Goal: Check status

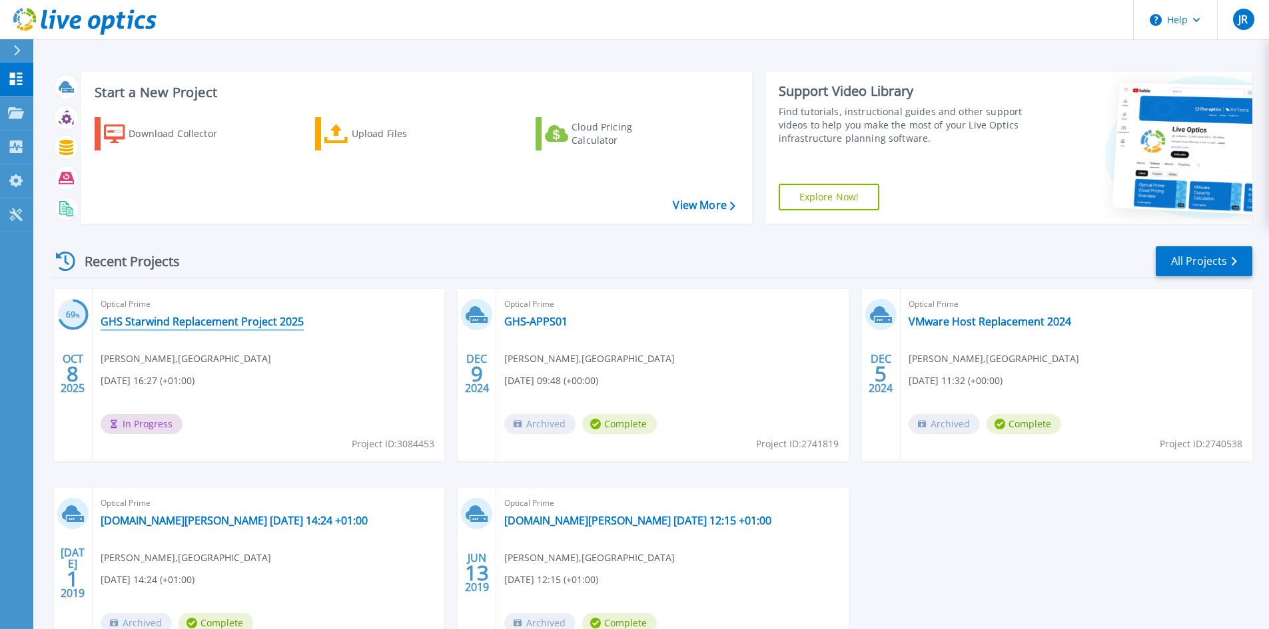
click at [202, 318] on link "GHS Starwind Replacement Project 2025" at bounding box center [202, 321] width 203 height 13
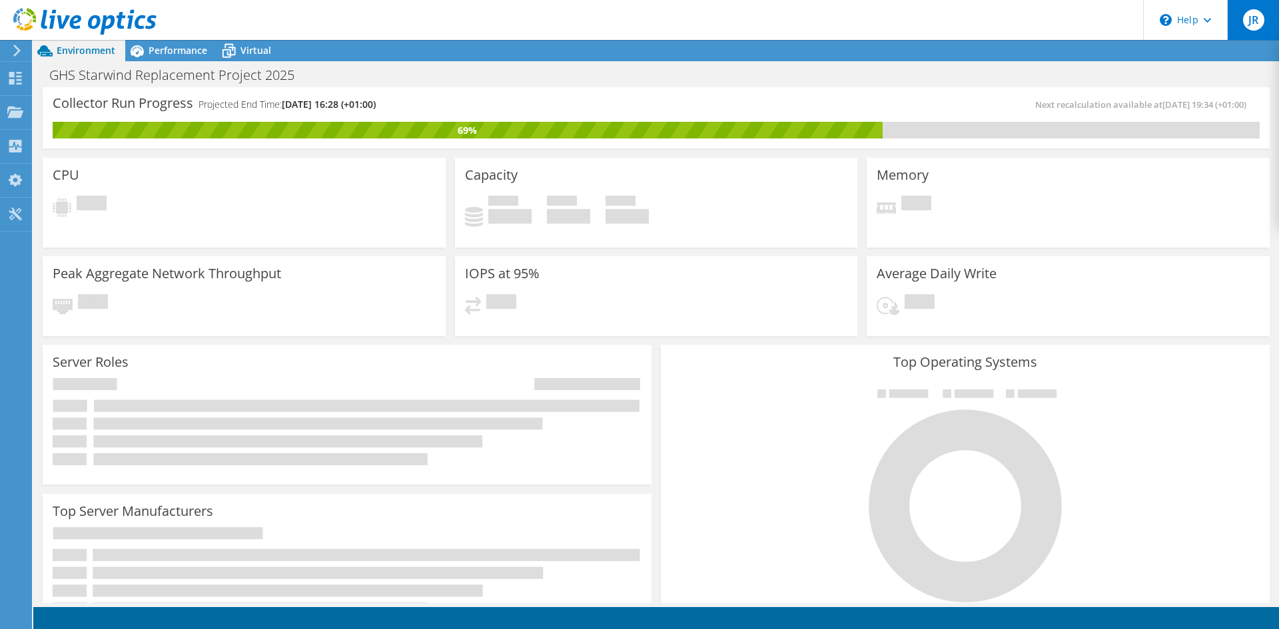
click at [1259, 27] on span "JR" at bounding box center [1253, 19] width 21 height 21
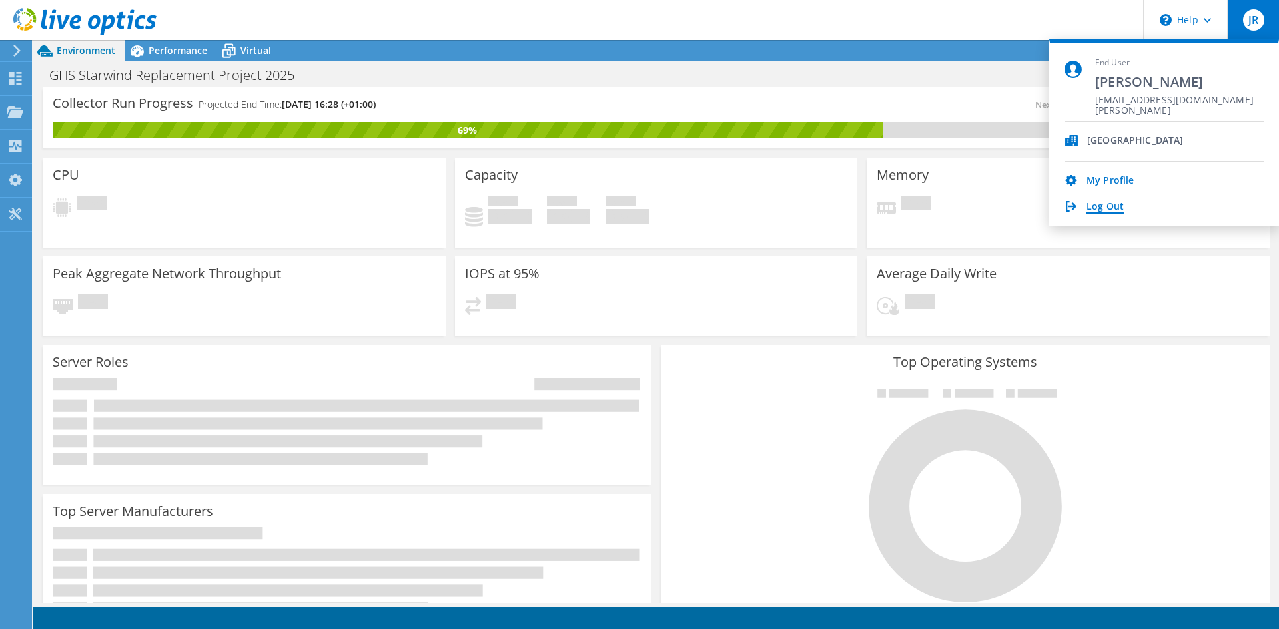
click at [1107, 209] on link "Log Out" at bounding box center [1104, 207] width 37 height 13
